Goal: Find specific page/section: Find specific page/section

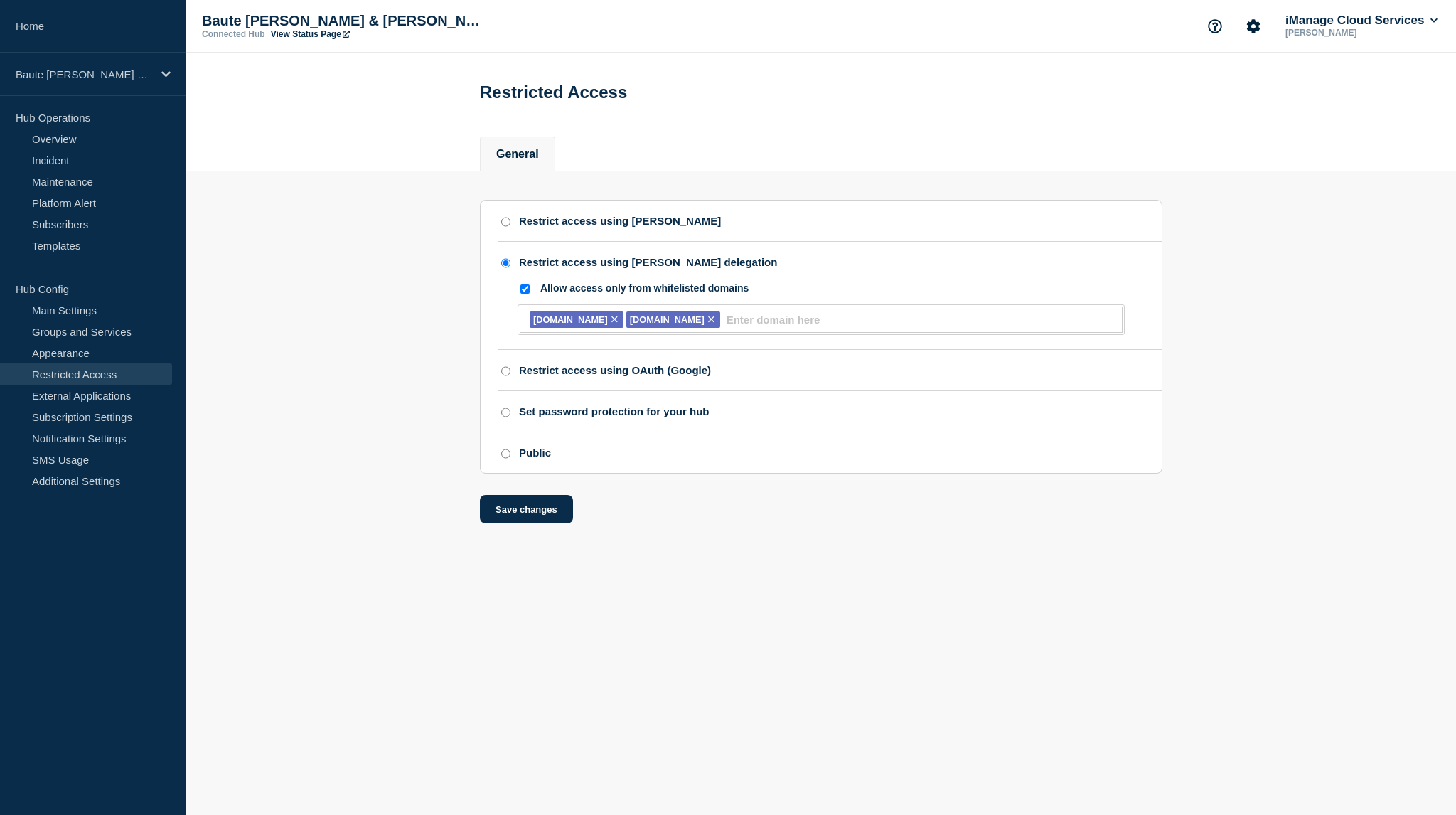
drag, startPoint x: 1089, startPoint y: 171, endPoint x: 1134, endPoint y: 83, distance: 98.8
click at [1089, 171] on div "General" at bounding box center [821, 146] width 682 height 49
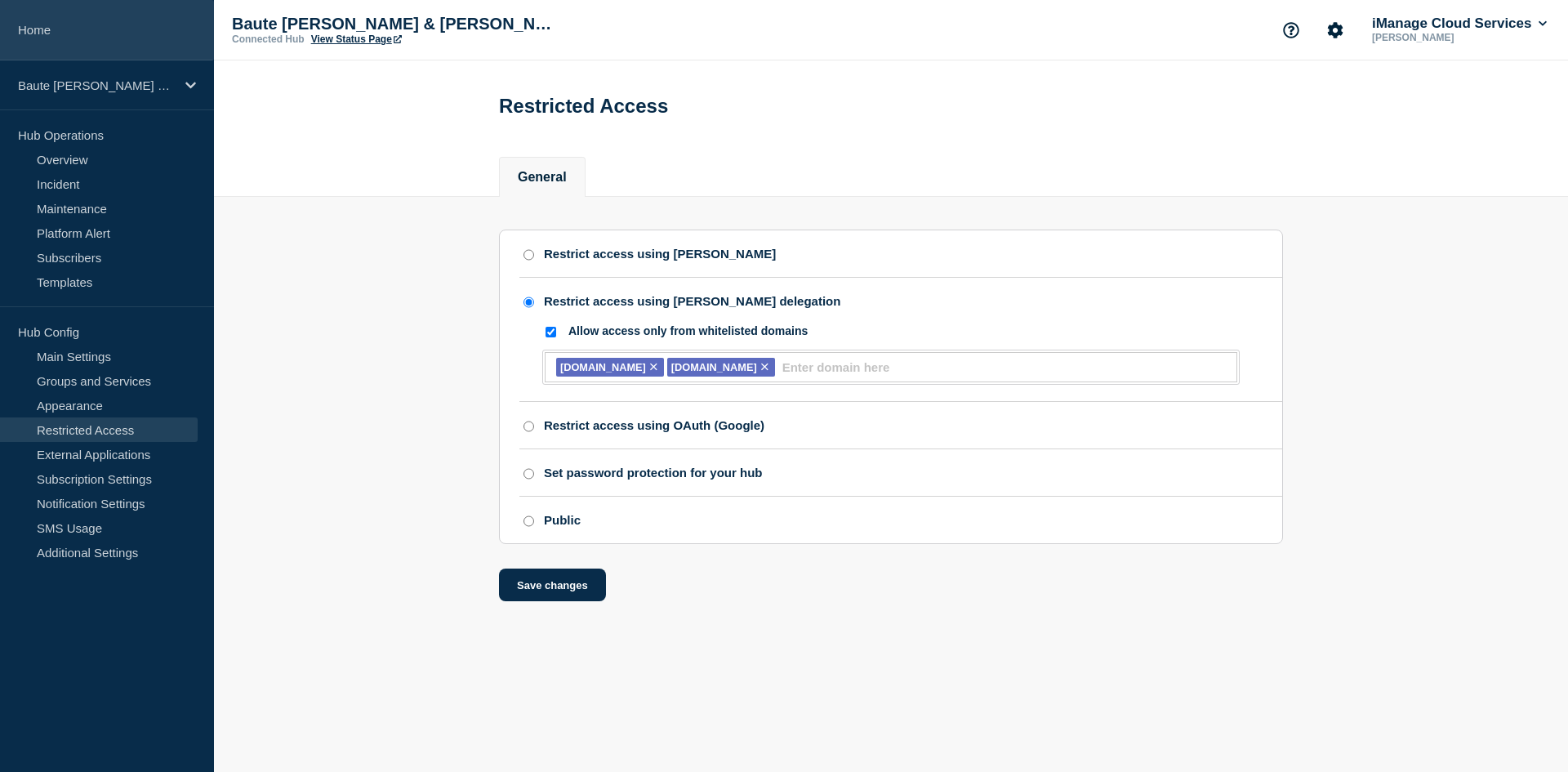
click at [60, 39] on link "Home" at bounding box center [107, 30] width 214 height 61
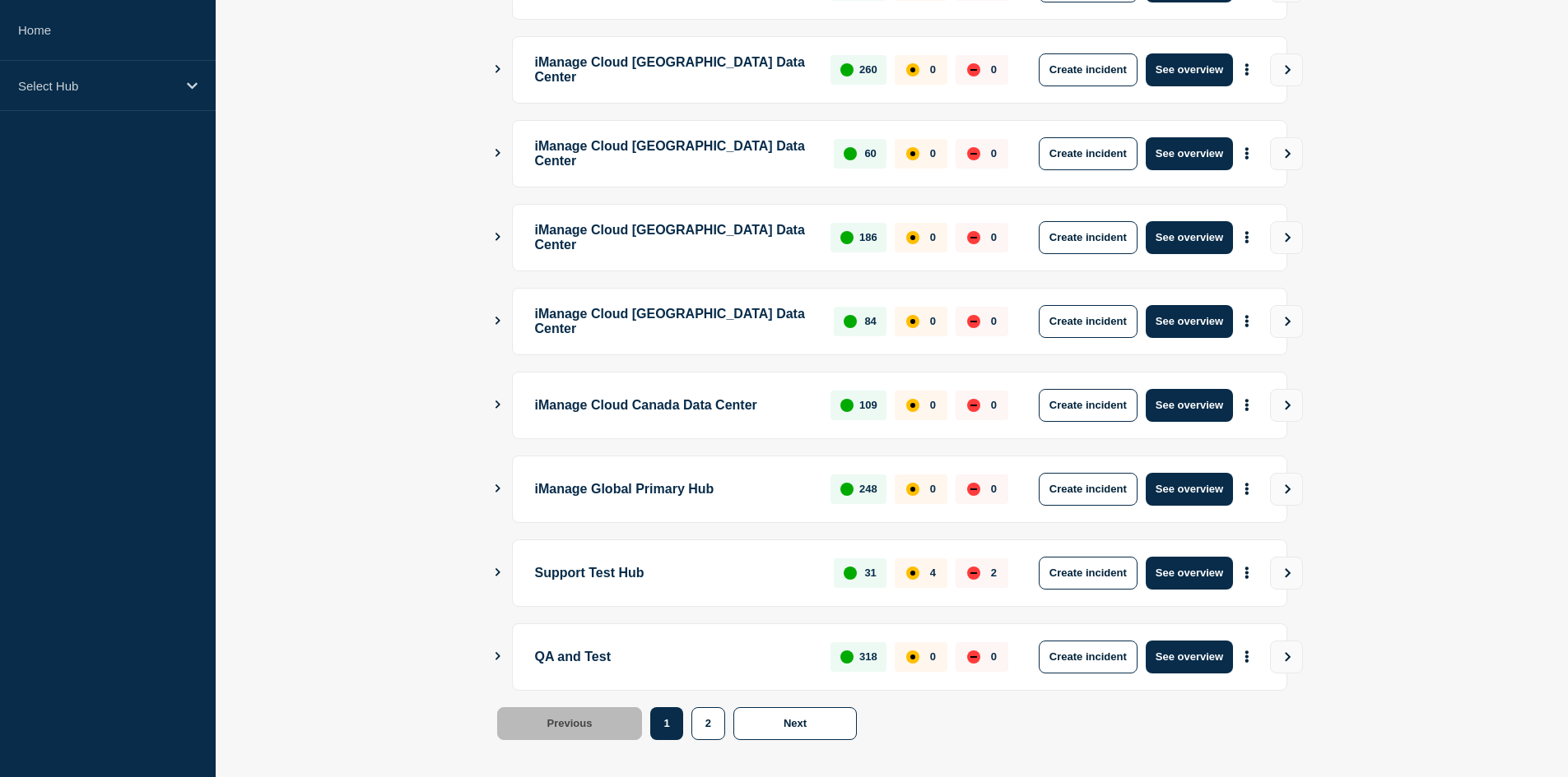
scroll to position [389, 0]
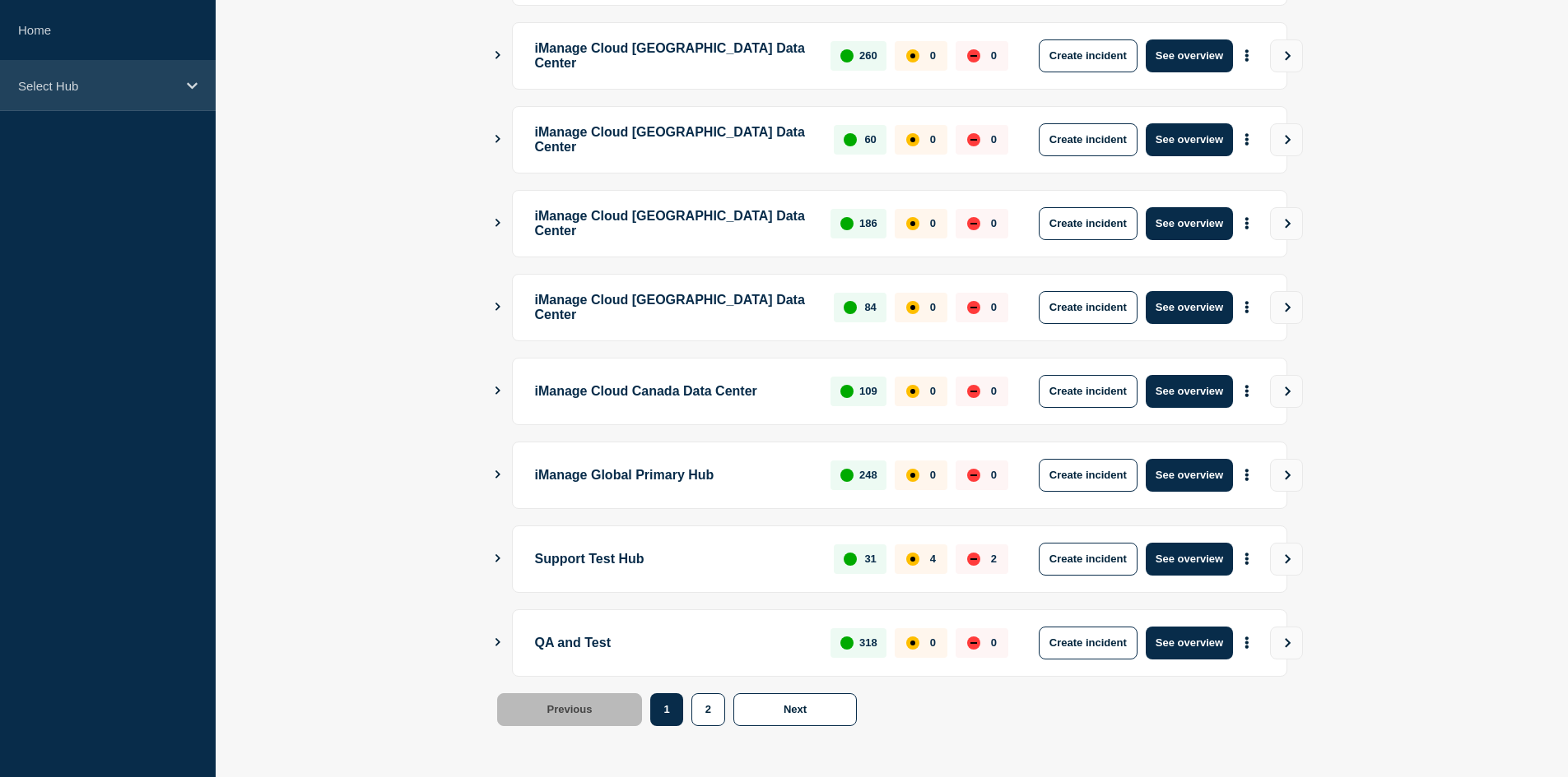
click at [106, 84] on p "Select Hub" at bounding box center [97, 86] width 158 height 14
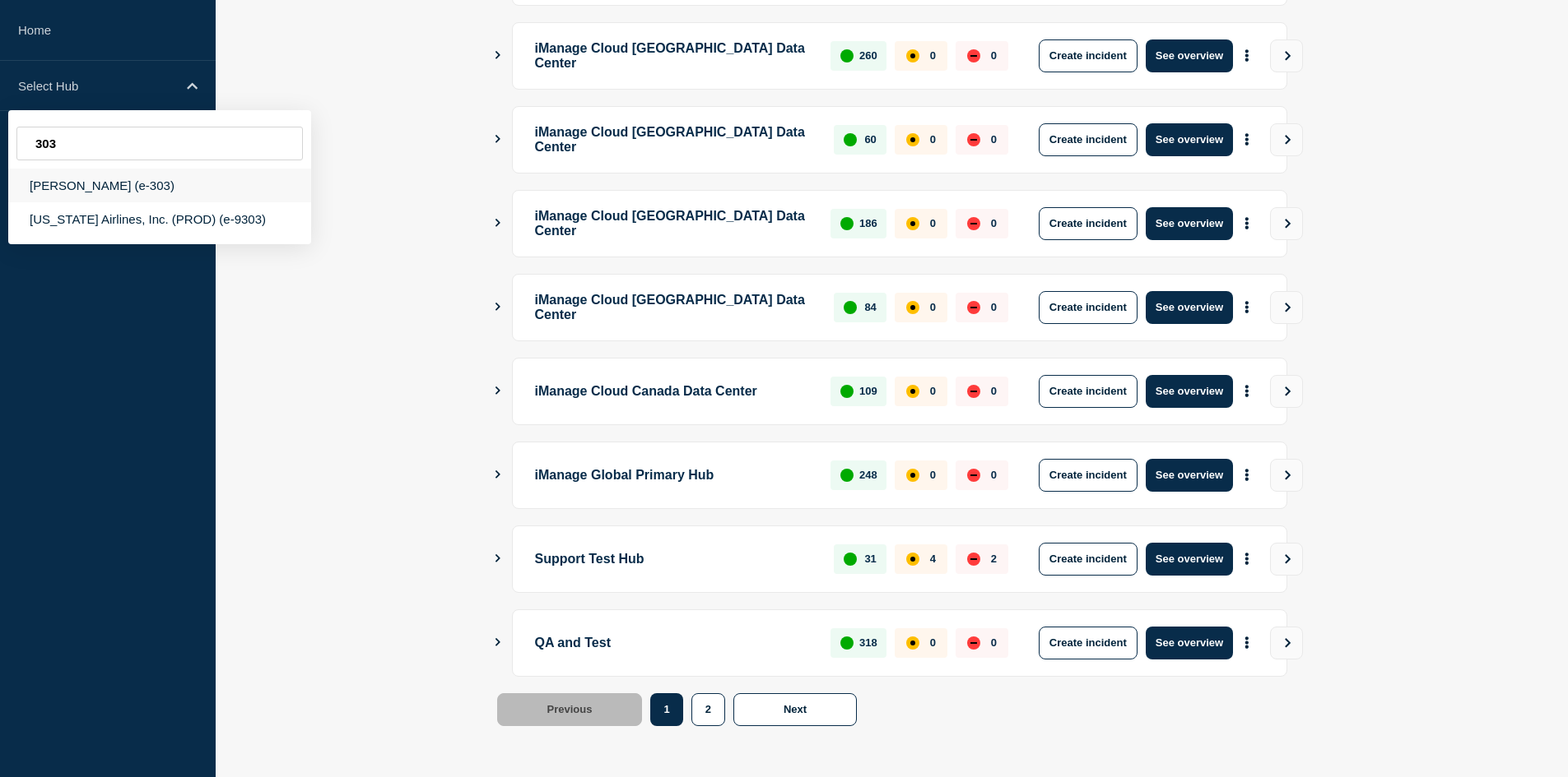
type input "303"
click at [149, 197] on div "[PERSON_NAME] (e-303)" at bounding box center [160, 185] width 303 height 34
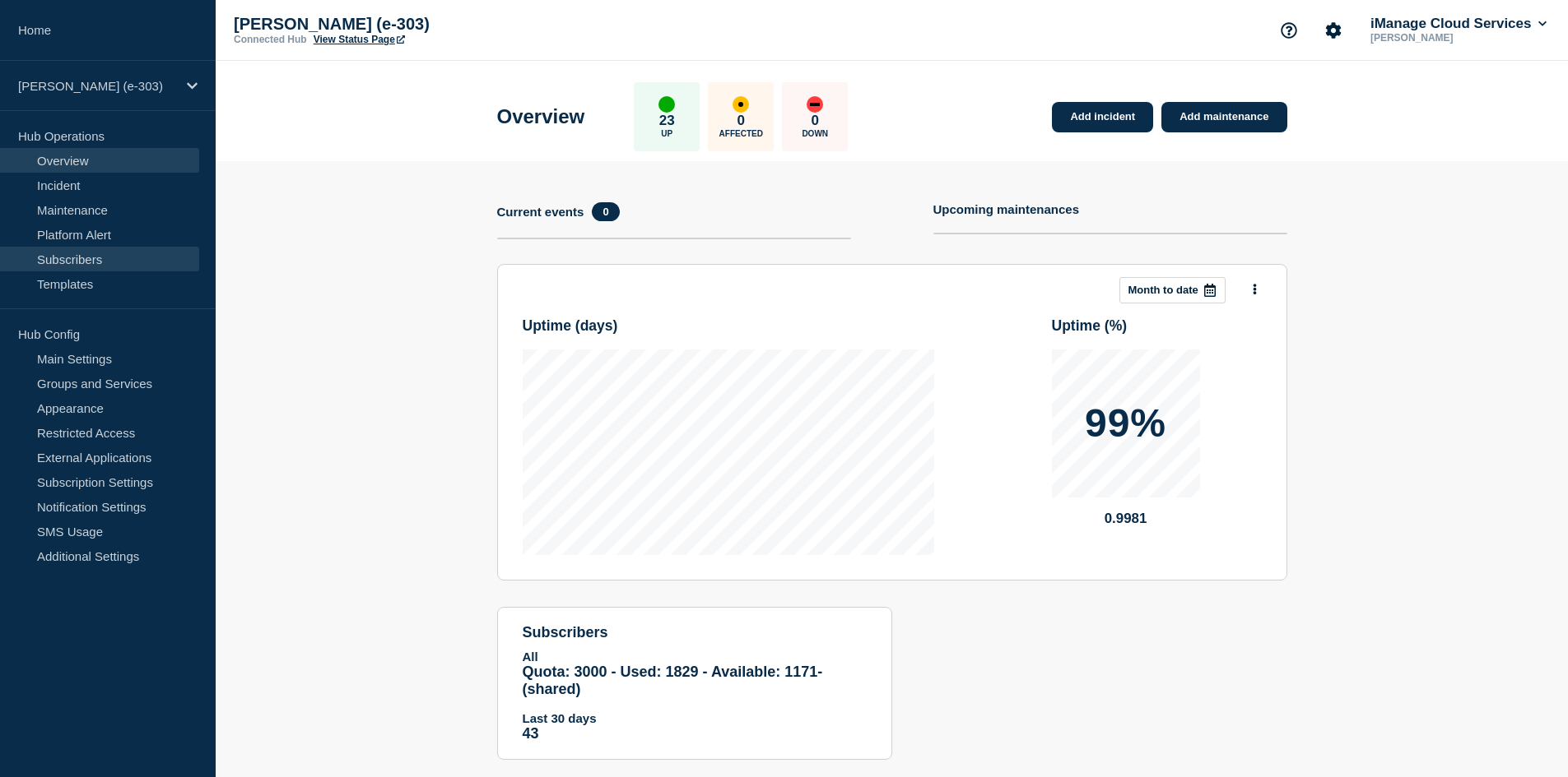
click at [59, 261] on link "Subscribers" at bounding box center [100, 259] width 199 height 25
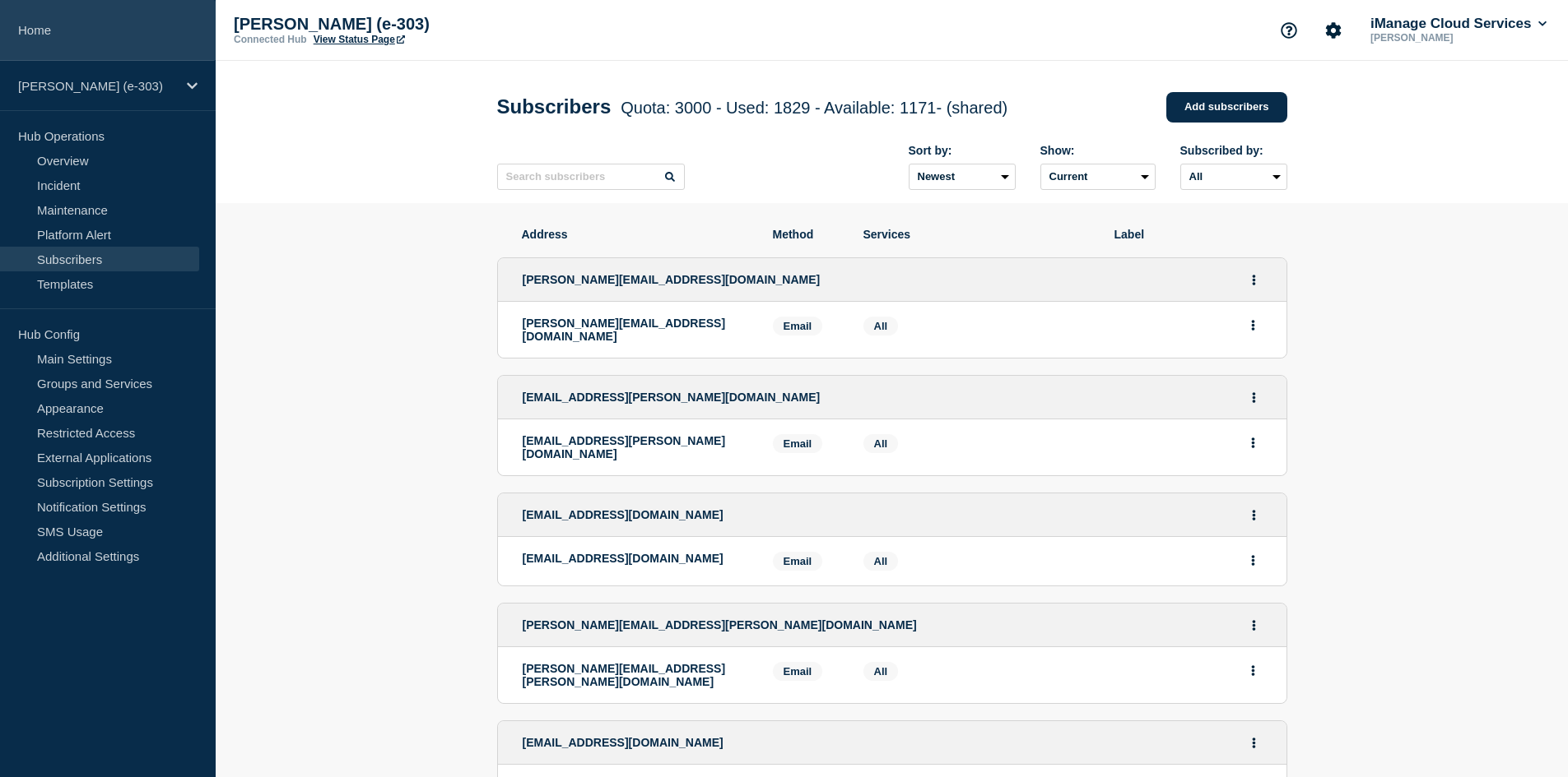
click at [117, 36] on link "Home" at bounding box center [107, 30] width 216 height 61
